Goal: Navigation & Orientation: Understand site structure

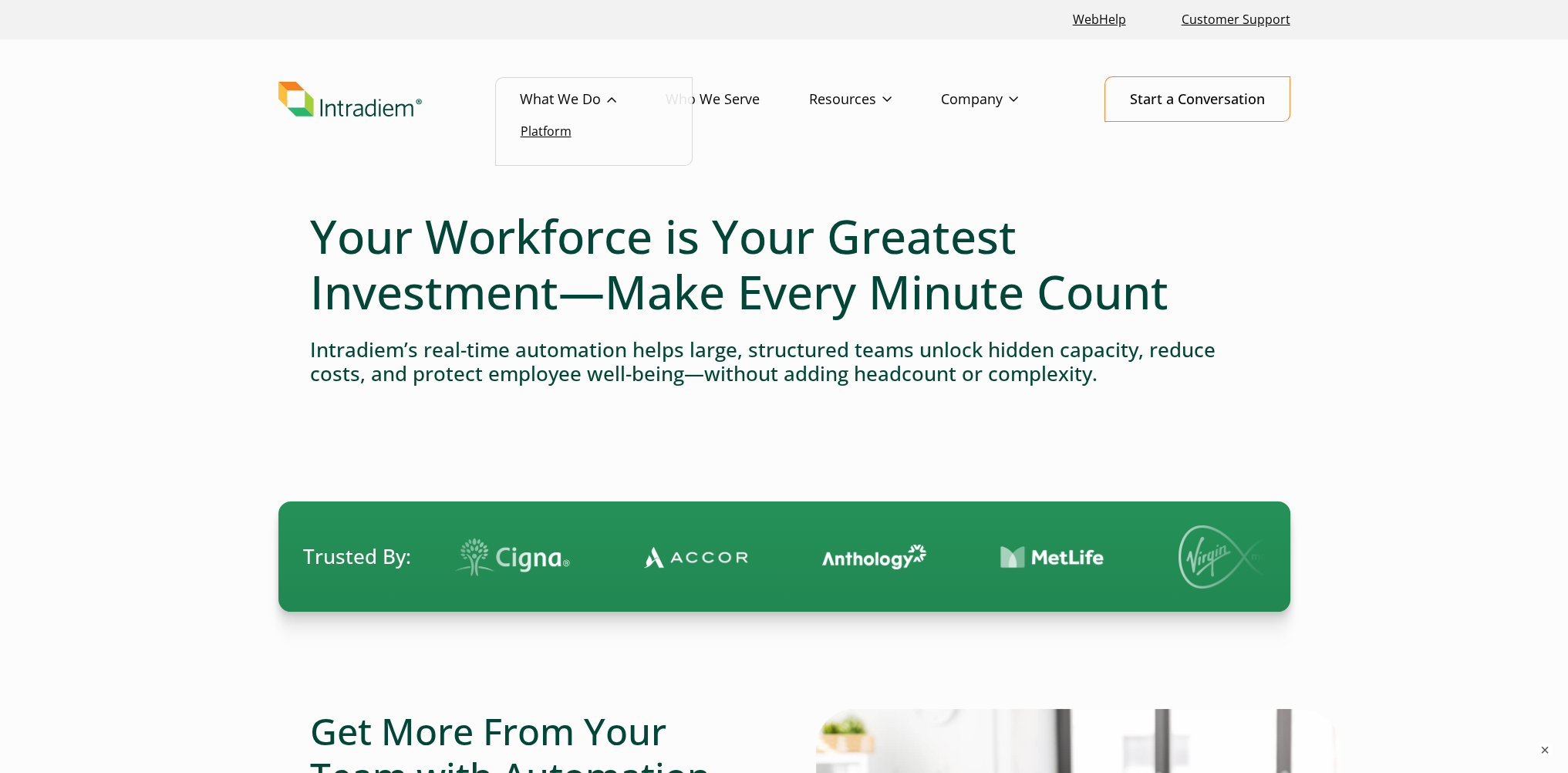
click at [560, 127] on link "Platform" at bounding box center [546, 131] width 51 height 17
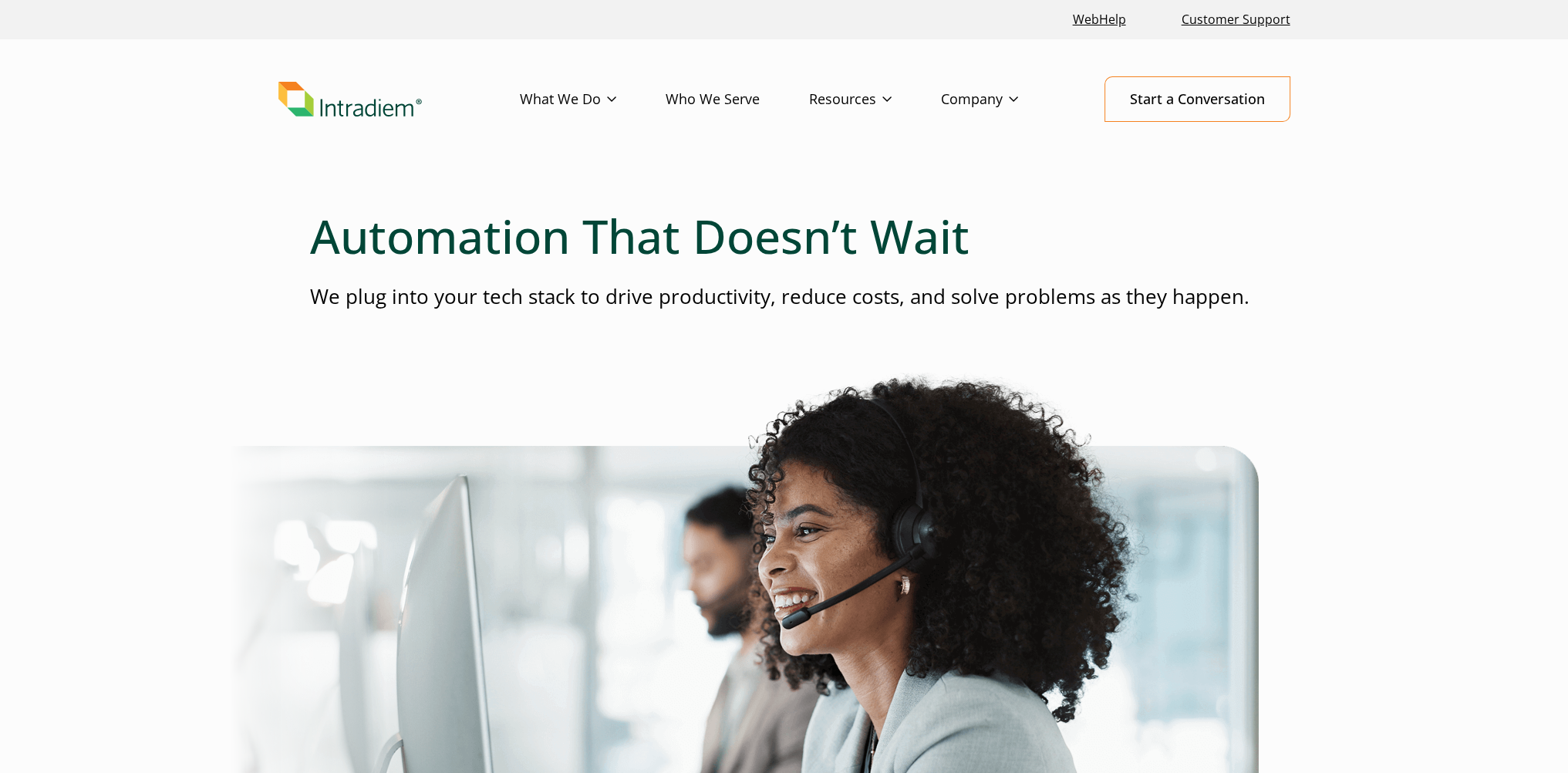
click at [695, 102] on link "Who We Serve" at bounding box center [737, 99] width 143 height 44
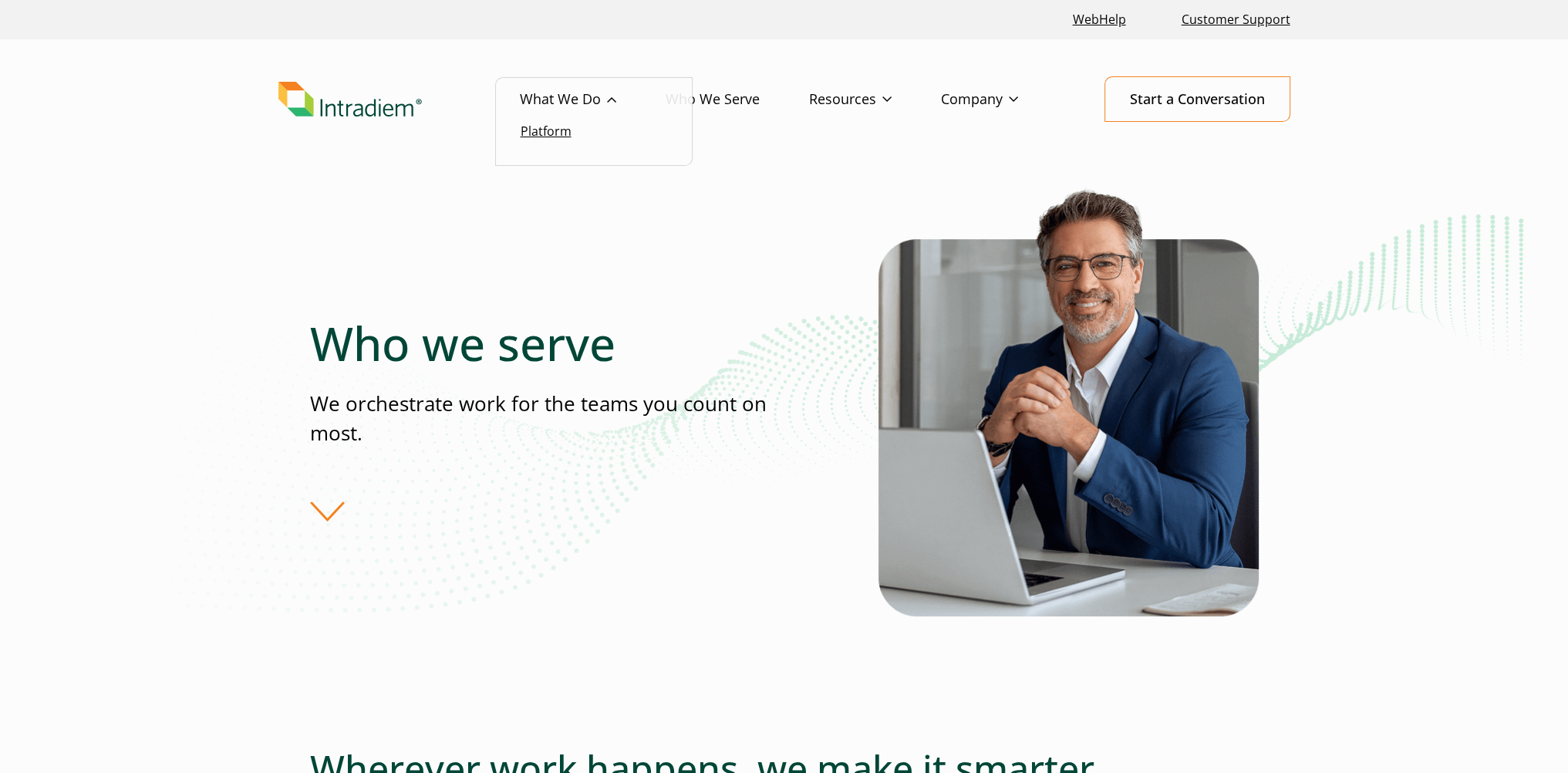
click at [558, 131] on link "Platform" at bounding box center [546, 131] width 51 height 17
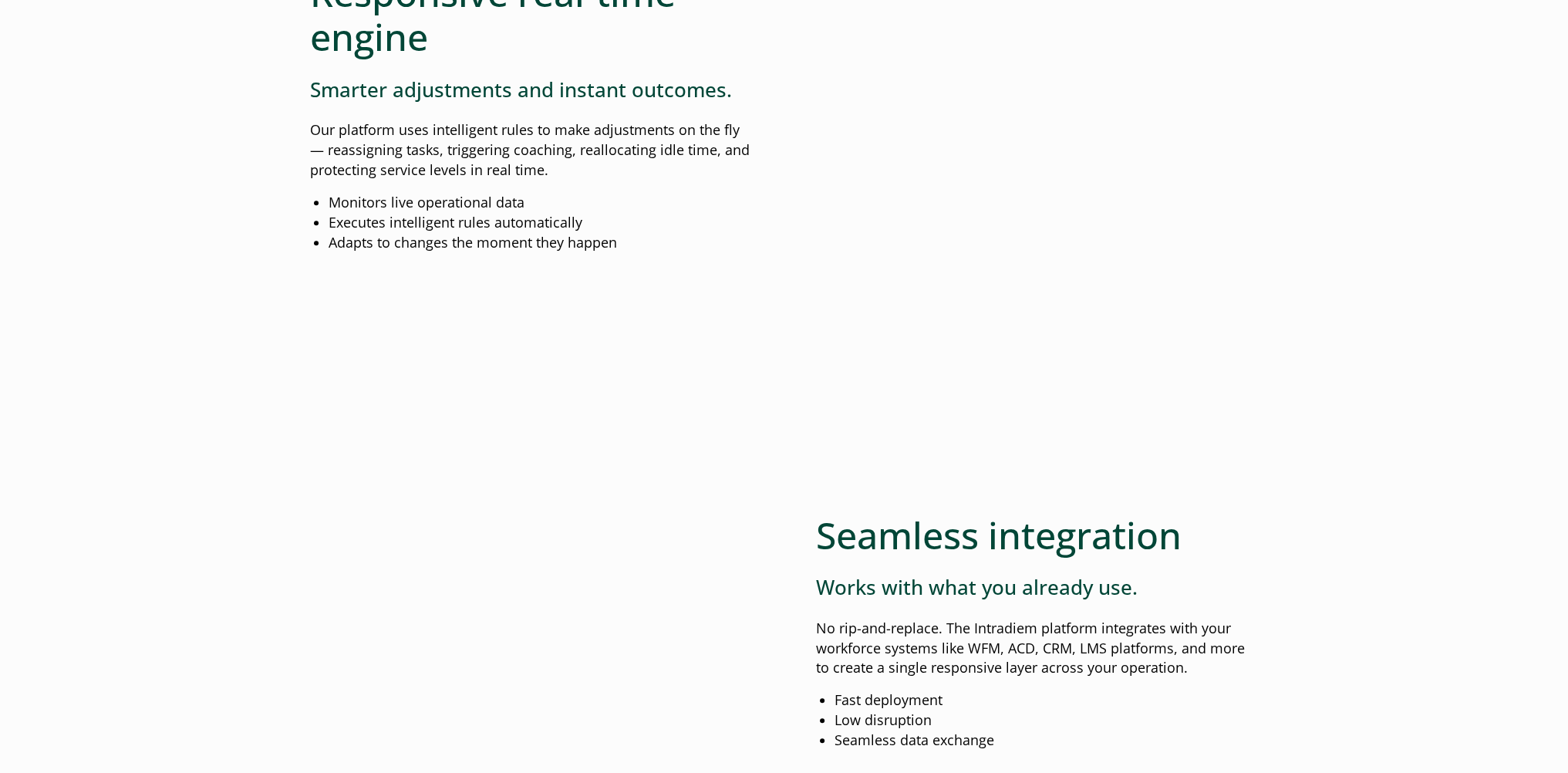
scroll to position [1852, 0]
